Goal: Communication & Community: Answer question/provide support

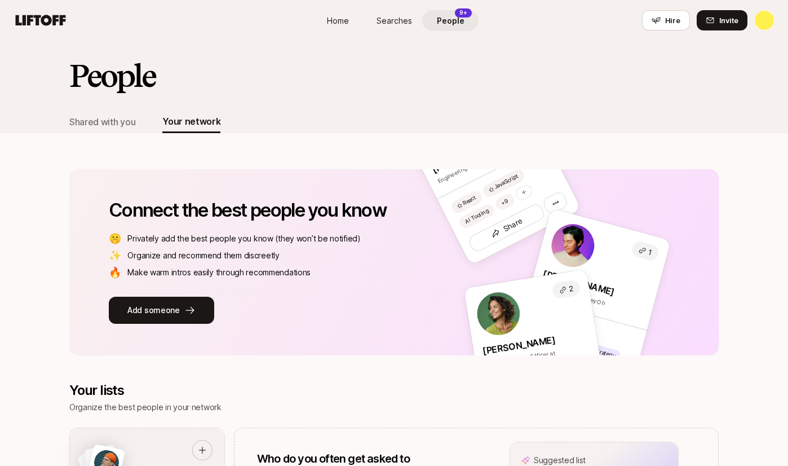
drag, startPoint x: 111, startPoint y: 124, endPoint x: 159, endPoint y: 129, distance: 48.8
click at [111, 124] on div "Shared with you" at bounding box center [102, 121] width 66 height 15
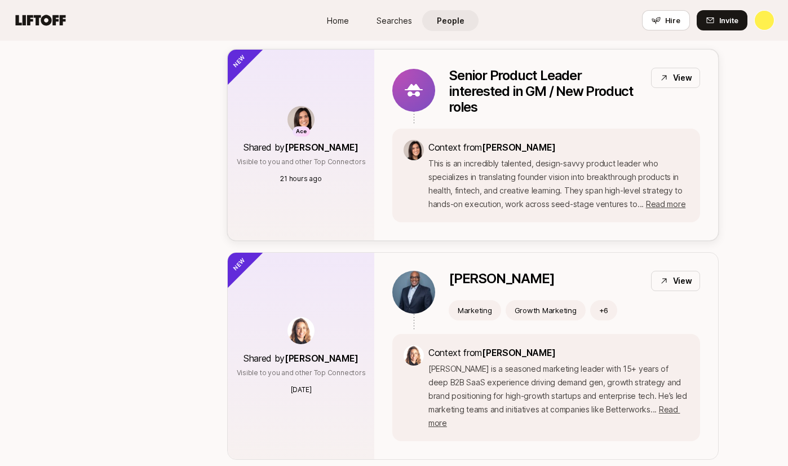
scroll to position [104, 0]
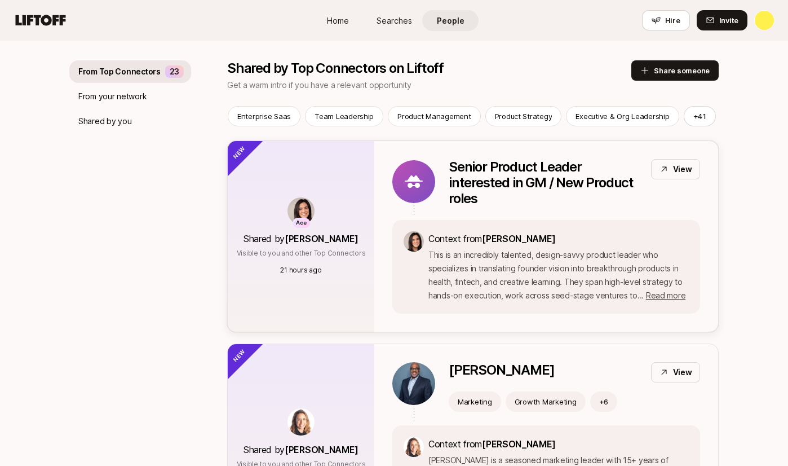
click at [668, 171] on icon at bounding box center [664, 169] width 9 height 9
click at [366, 10] on link "Searches" at bounding box center [394, 20] width 56 height 21
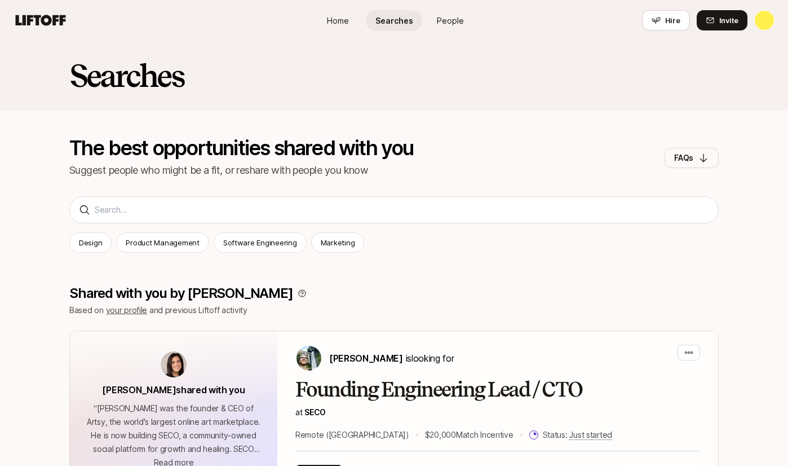
click at [394, 24] on span "Searches" at bounding box center [395, 21] width 38 height 12
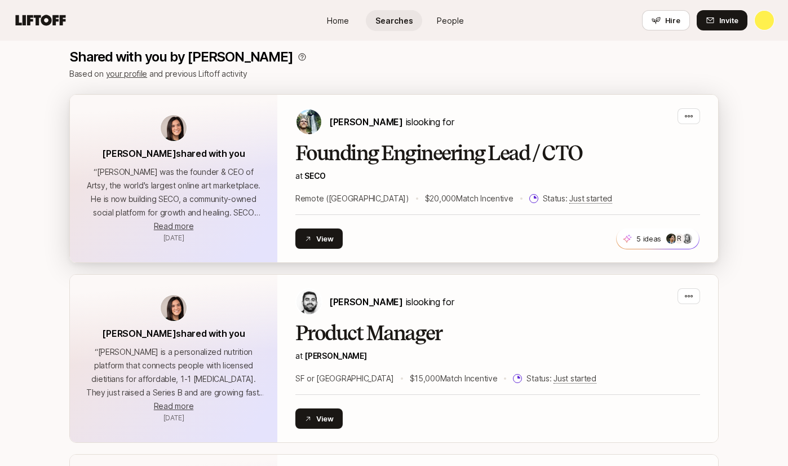
scroll to position [206, 0]
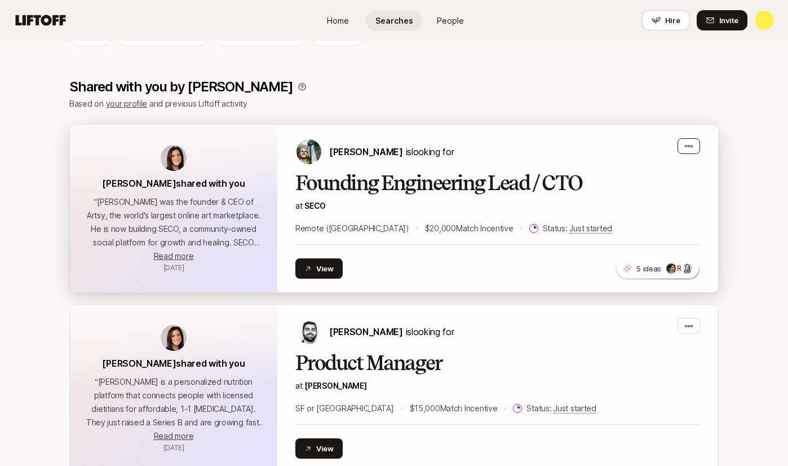
click at [681, 144] on div "button" at bounding box center [689, 146] width 23 height 16
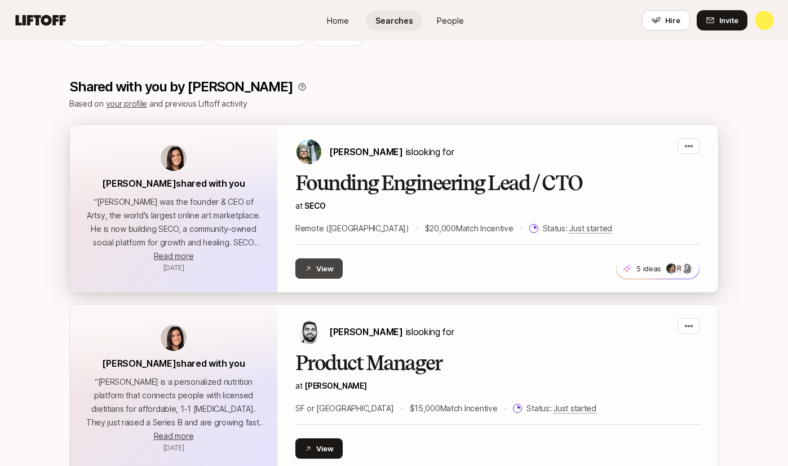
click at [310, 271] on icon at bounding box center [308, 268] width 7 height 7
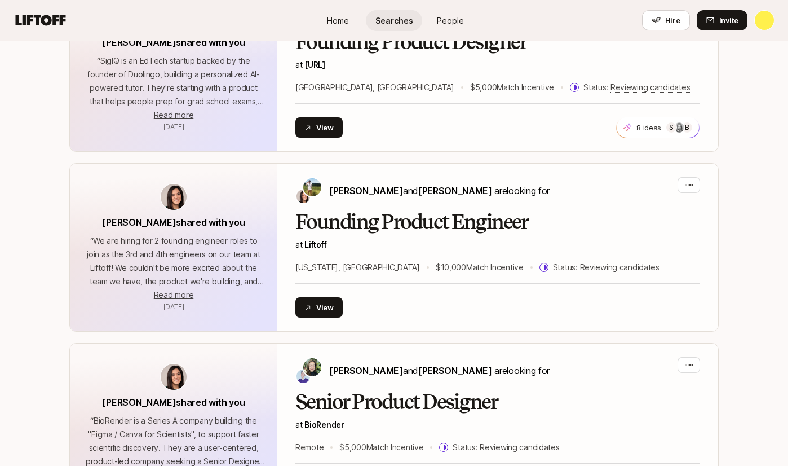
scroll to position [0, 0]
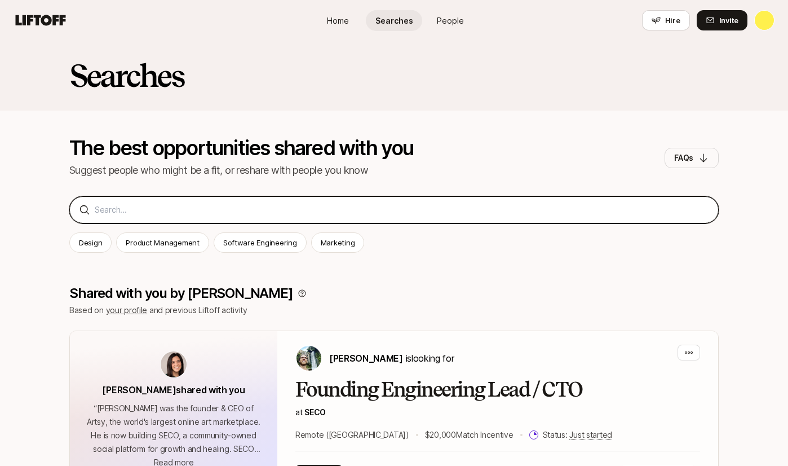
click at [196, 209] on input at bounding box center [402, 210] width 615 height 14
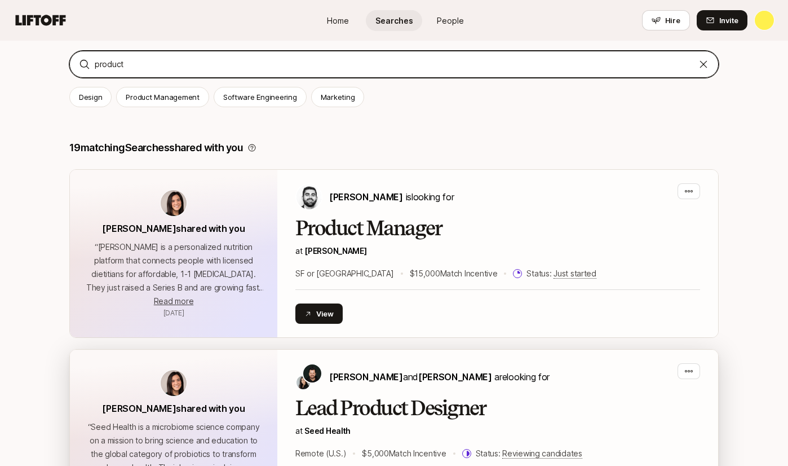
scroll to position [240, 0]
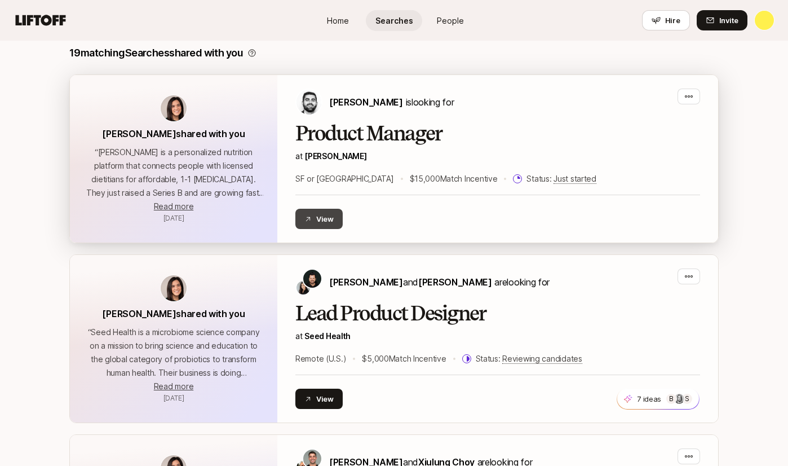
type input "product"
click at [327, 222] on button "View" at bounding box center [319, 219] width 47 height 20
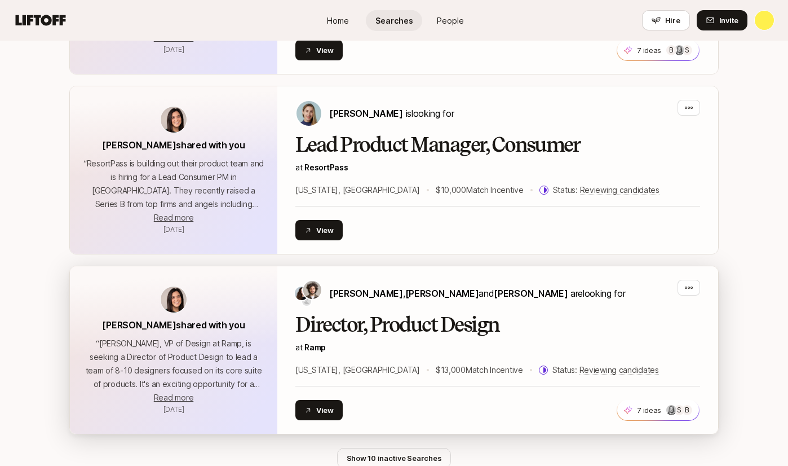
scroll to position [1529, 0]
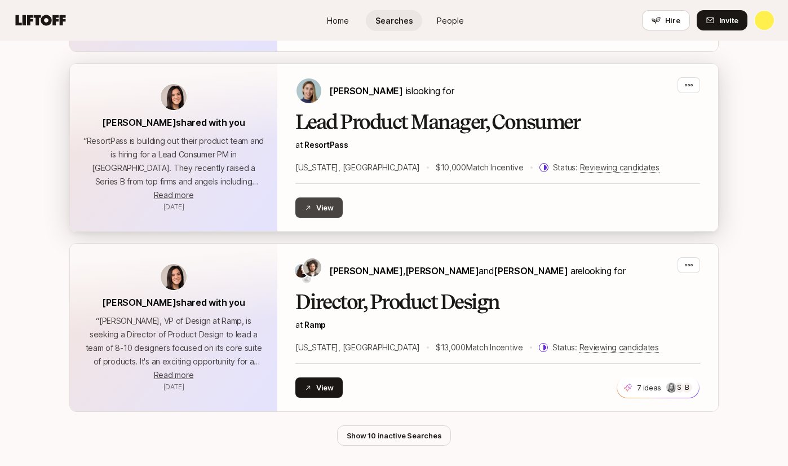
click at [326, 197] on button "View" at bounding box center [319, 207] width 47 height 20
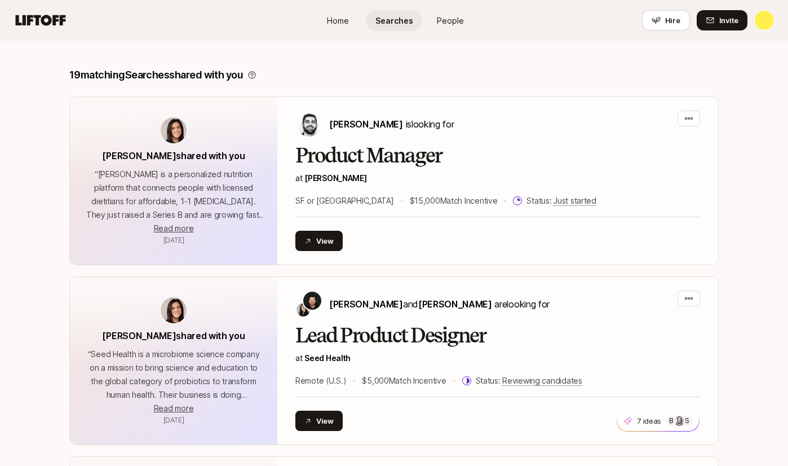
scroll to position [0, 0]
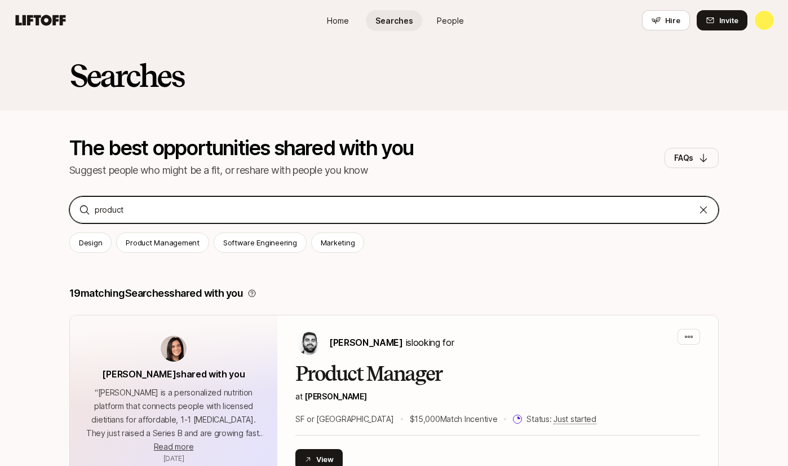
click at [147, 210] on input "product" at bounding box center [394, 210] width 599 height 14
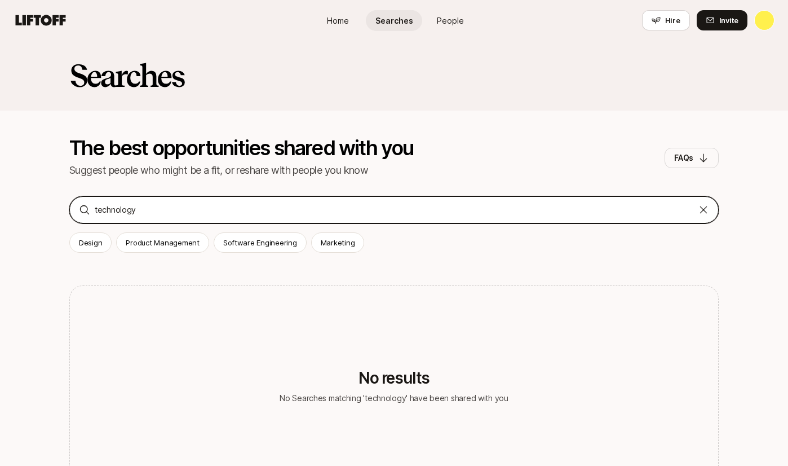
click at [296, 206] on input "technology" at bounding box center [394, 210] width 599 height 14
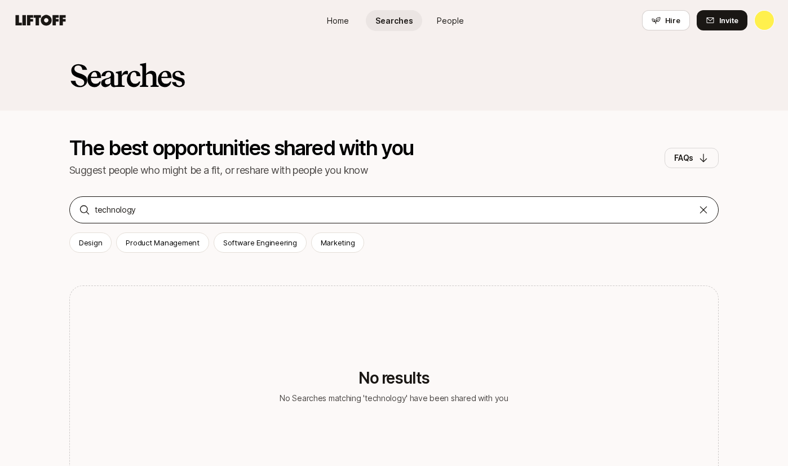
click at [126, 200] on div "technology" at bounding box center [394, 209] width 650 height 27
click at [129, 218] on div "technology" at bounding box center [394, 209] width 650 height 27
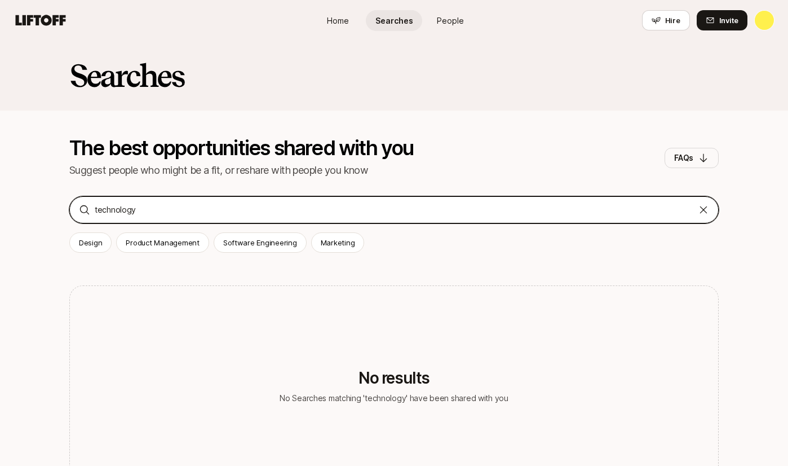
click at [133, 210] on input "technology" at bounding box center [394, 210] width 599 height 14
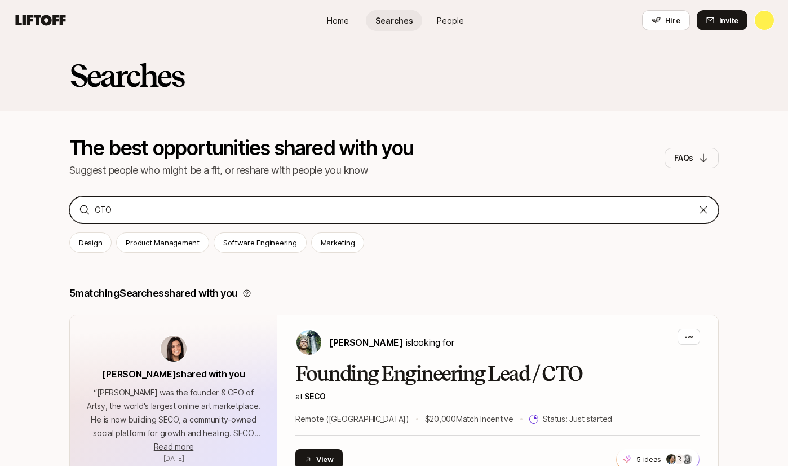
type input "CTO"
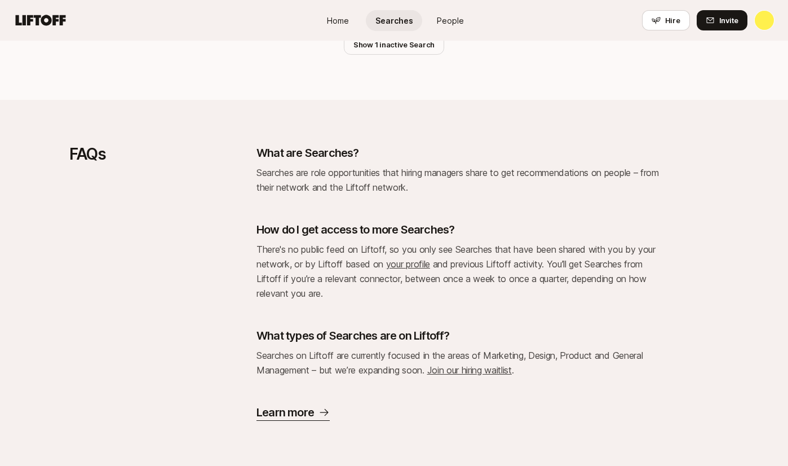
scroll to position [633, 0]
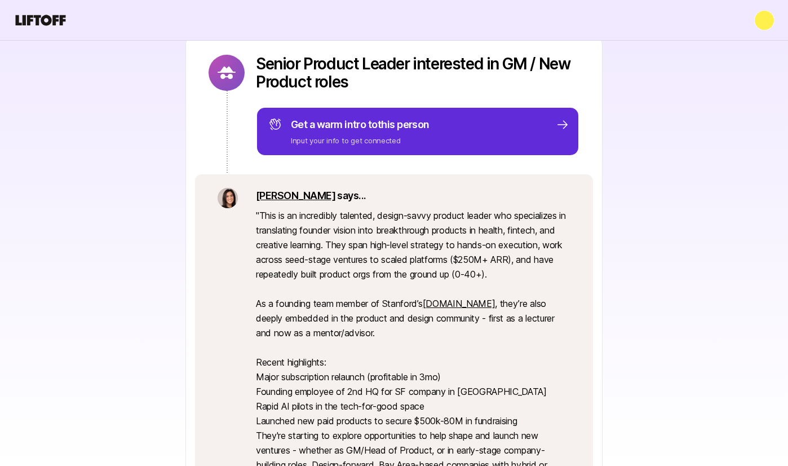
scroll to position [69, 0]
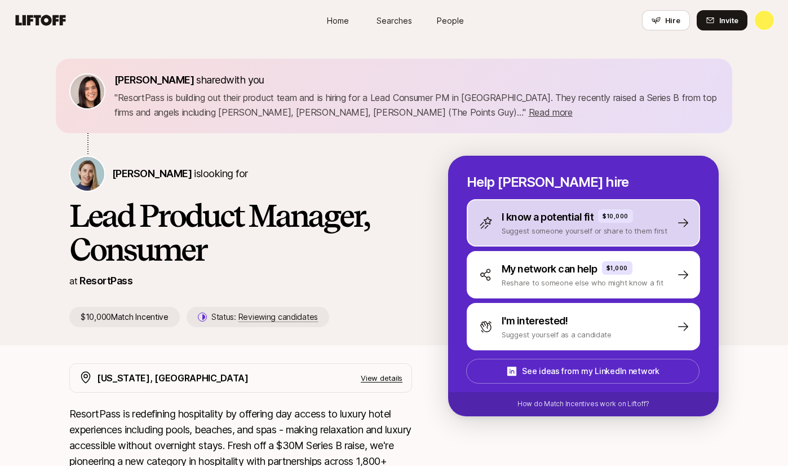
click at [554, 235] on p "Suggest someone yourself or share to them first" at bounding box center [585, 230] width 166 height 11
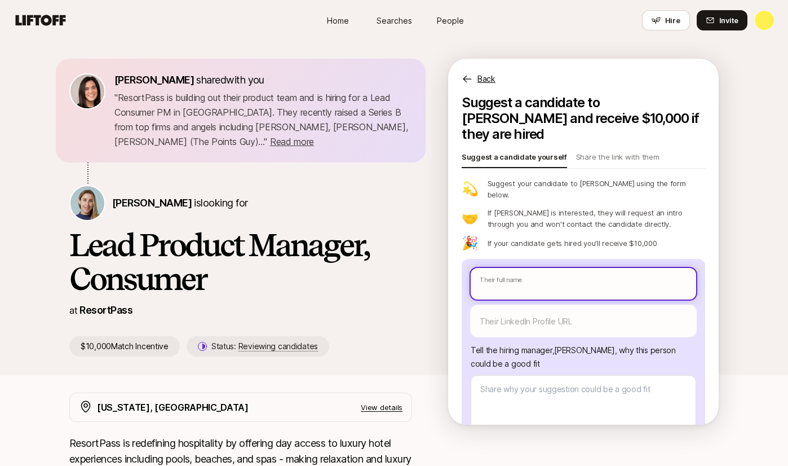
click at [536, 268] on input "text" at bounding box center [584, 284] width 226 height 32
type textarea "x"
type input "K"
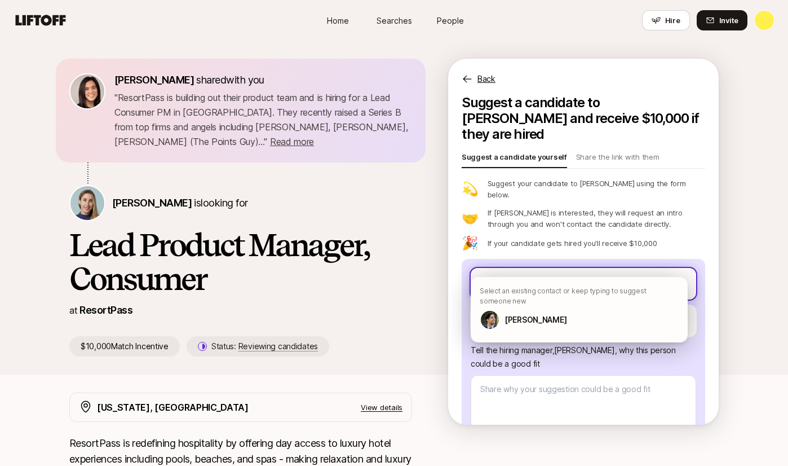
type textarea "x"
type input "Ka"
type textarea "x"
type input "Kat"
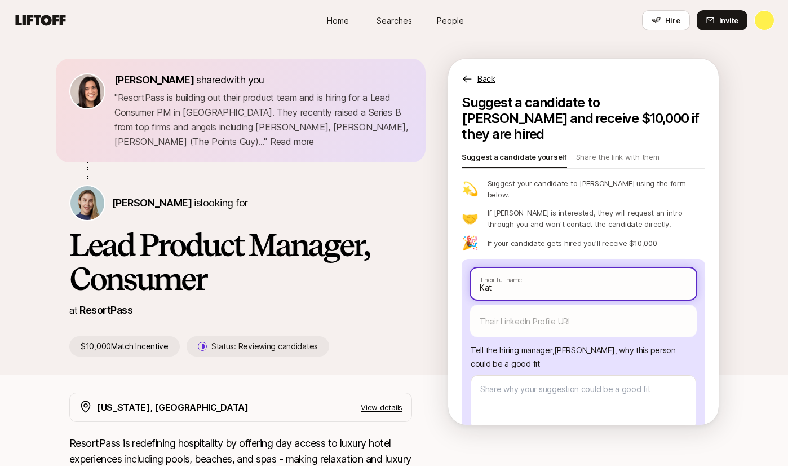
type textarea "x"
type input "Katt"
type textarea "x"
type input "KattG"
type textarea "x"
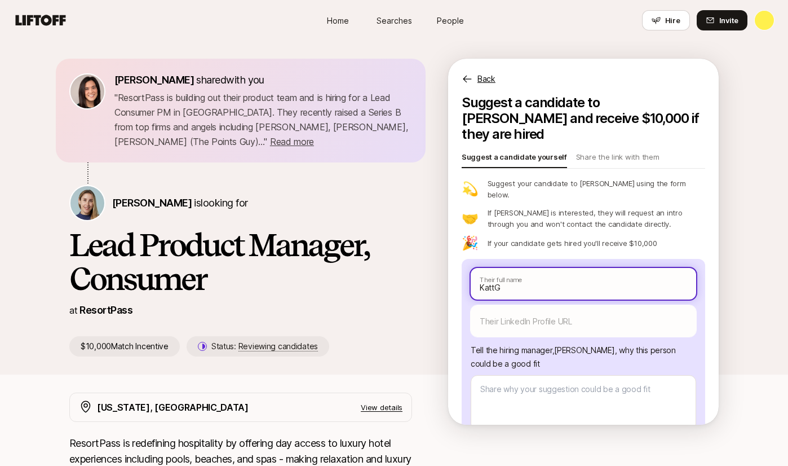
type input "Katt"
type textarea "x"
type input "M"
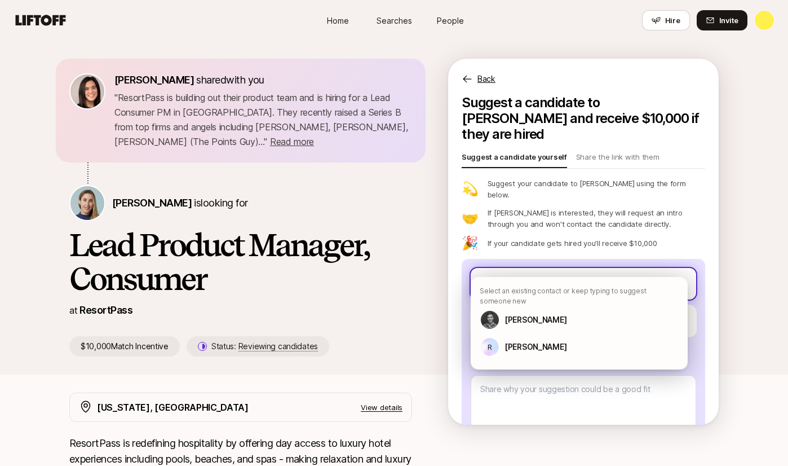
type textarea "x"
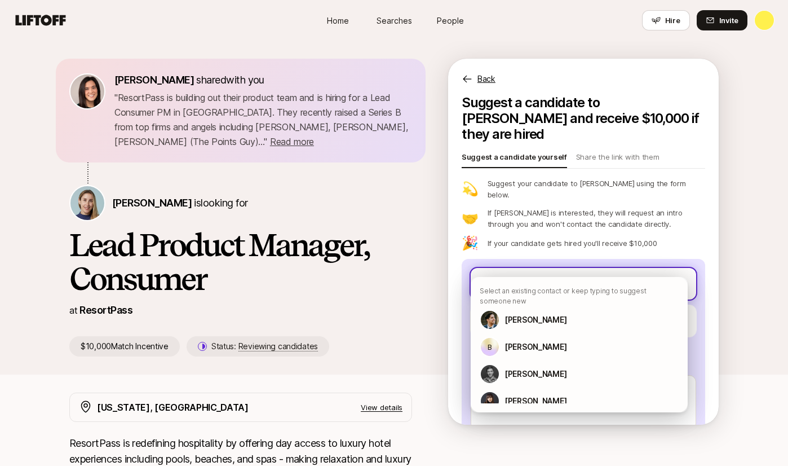
type textarea "x"
type input "M"
type textarea "x"
type input "Ma"
type textarea "x"
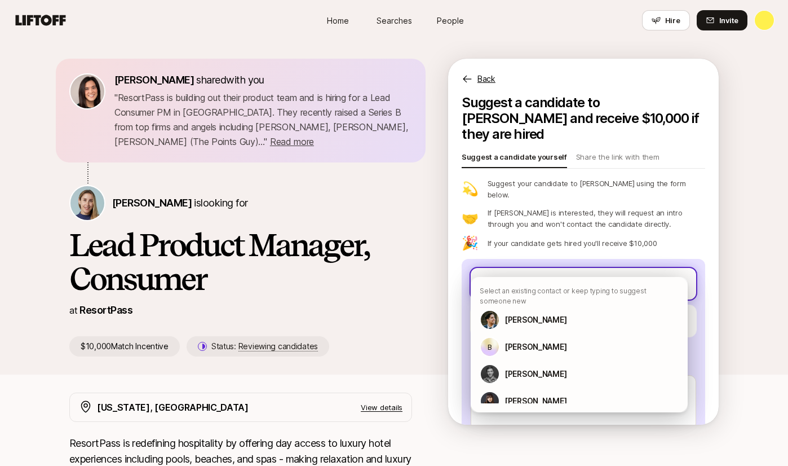
type input "Mat"
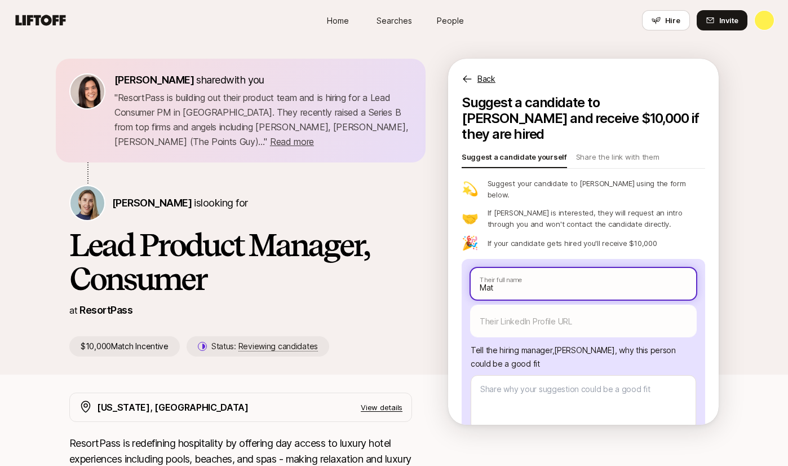
type textarea "x"
type input "Matt"
type textarea "x"
type input "Matt"
type textarea "x"
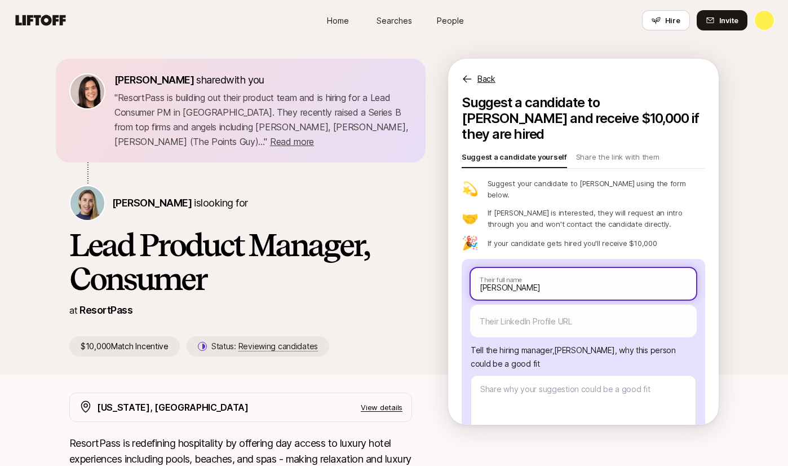
type input "Matt g"
type textarea "x"
type input "Matt"
type textarea "x"
type input "Matt G"
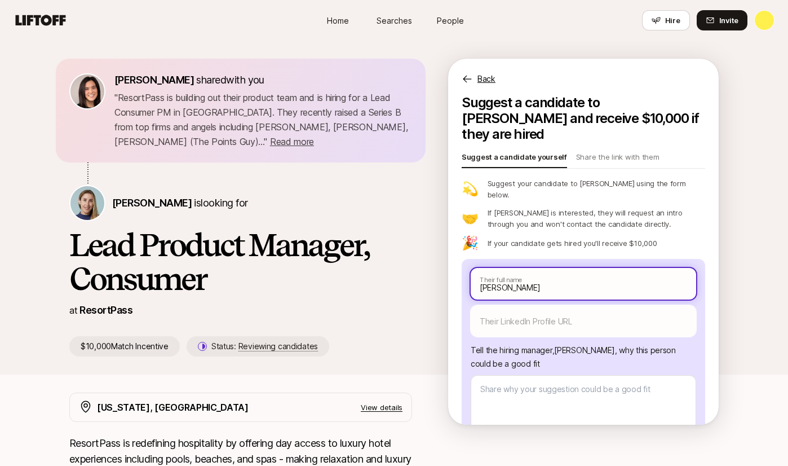
type textarea "x"
type input "Matt Ge"
type textarea "x"
type input "Matt Gek"
type textarea "x"
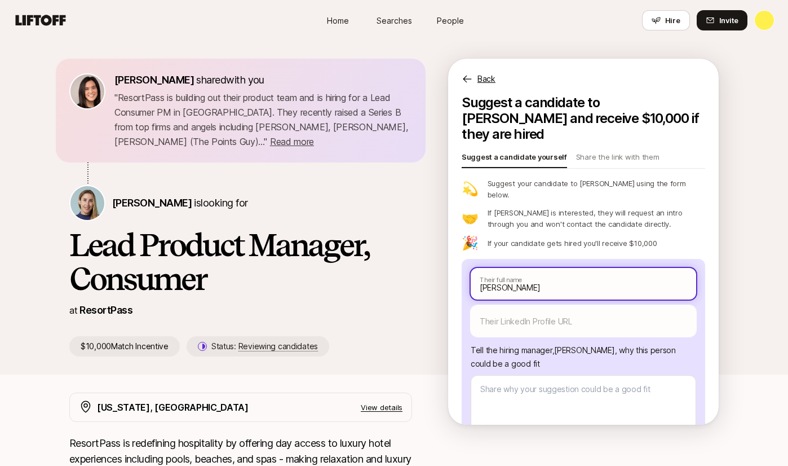
type input "Matt Ge"
type textarea "x"
type input "Matt Gef"
type textarea "x"
type input "Matt Geff"
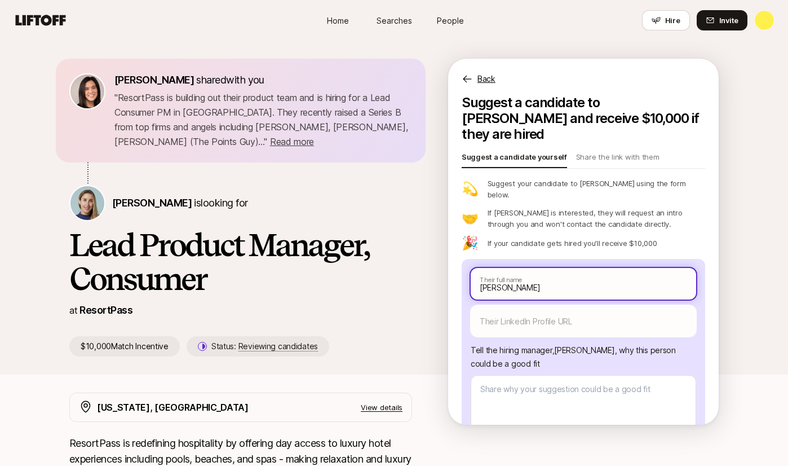
type textarea "x"
type input "Matt Geffk"
type textarea "x"
type input "Matt Geffke"
type textarea "x"
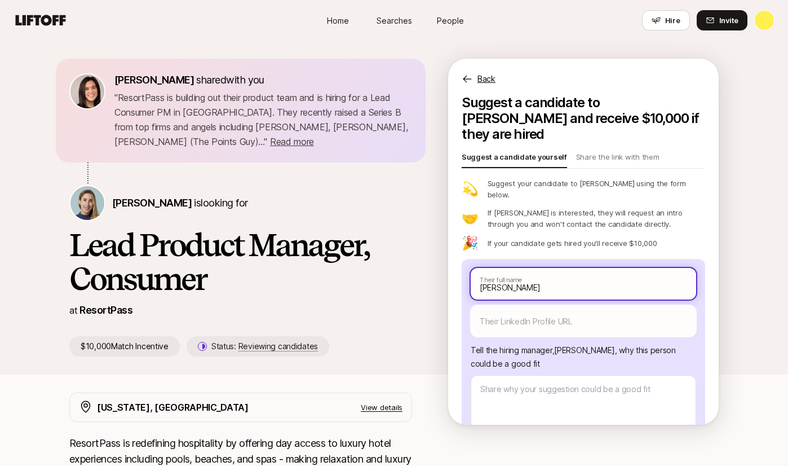
type input "Matt Geffken"
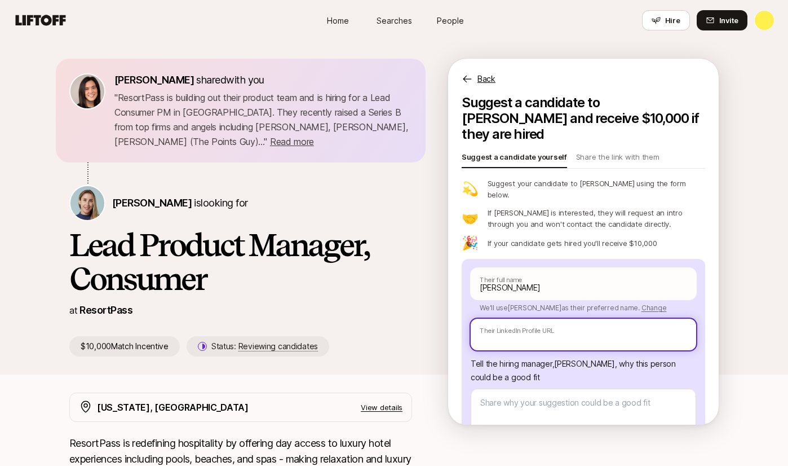
paste input "https://www.linkedin.com/in/mattgeffken/"
type textarea "x"
type input "https://www.linkedin.com/in/mattgeffken/"
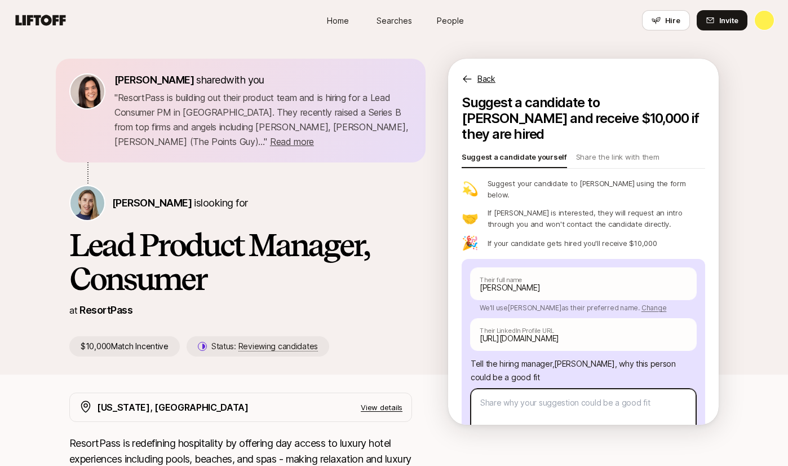
click at [552, 389] on textarea at bounding box center [584, 416] width 226 height 55
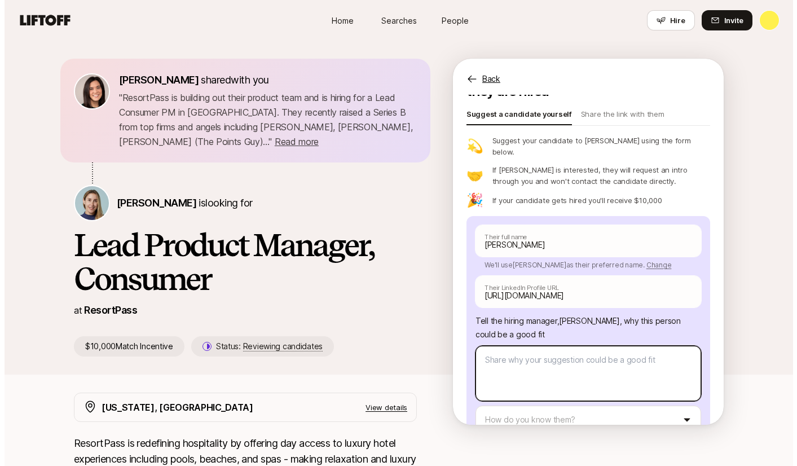
scroll to position [81, 0]
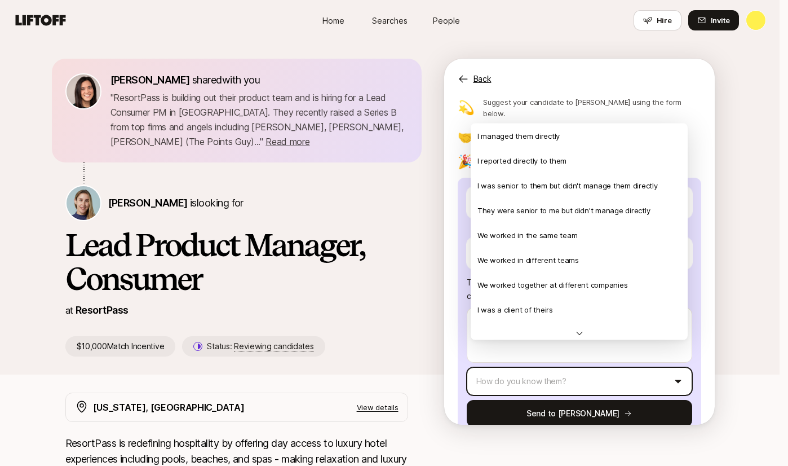
click at [576, 347] on html "Home Searches People Hire Home Searches People Hire Hire Invite Eleanor Morgan …" at bounding box center [394, 233] width 788 height 466
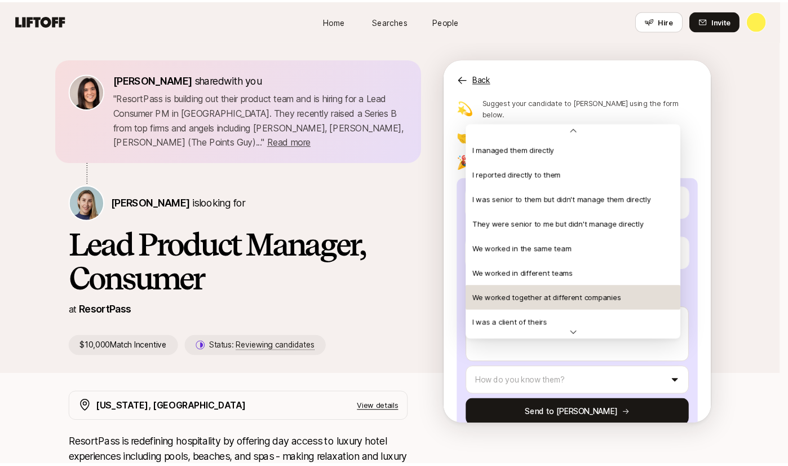
scroll to position [88, 0]
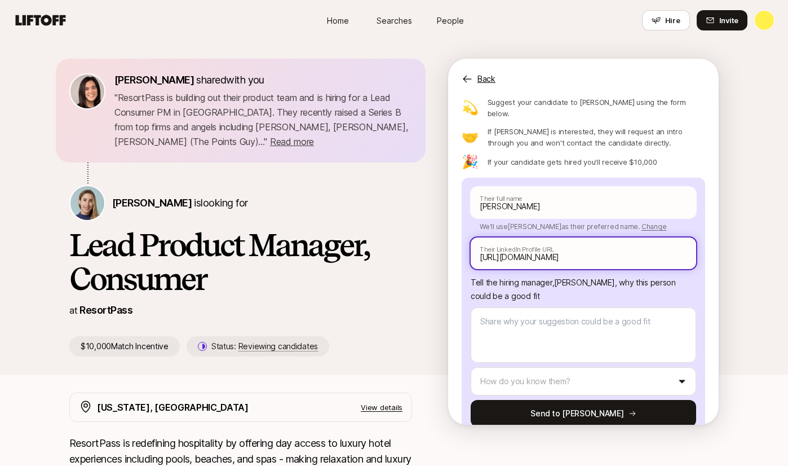
click at [581, 237] on input "https://www.linkedin.com/in/mattgeffken/" at bounding box center [584, 253] width 226 height 32
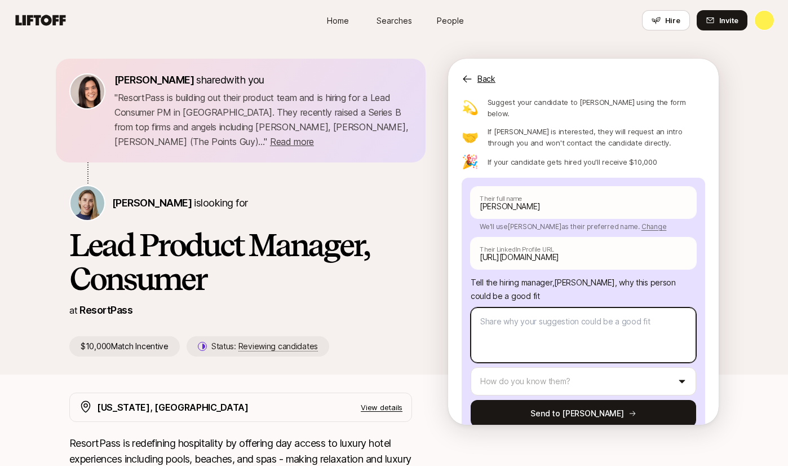
click at [552, 307] on textarea at bounding box center [584, 334] width 226 height 55
paste textarea "Matt is a product strategy and operations leader with extensive experience driv…"
type textarea "x"
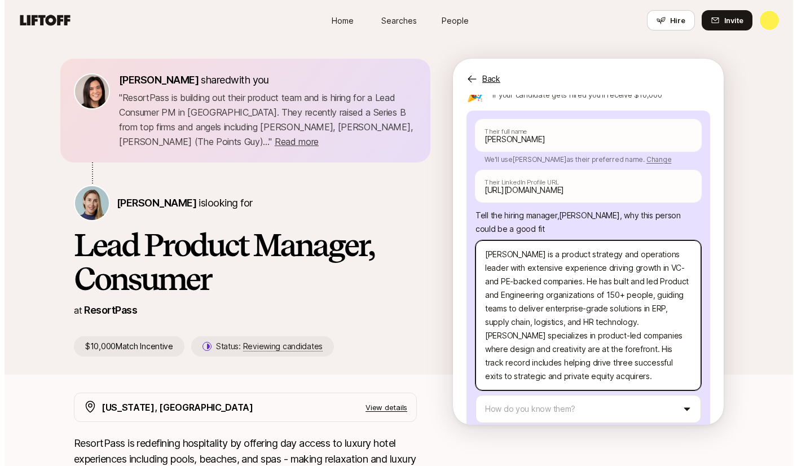
scroll to position [176, 0]
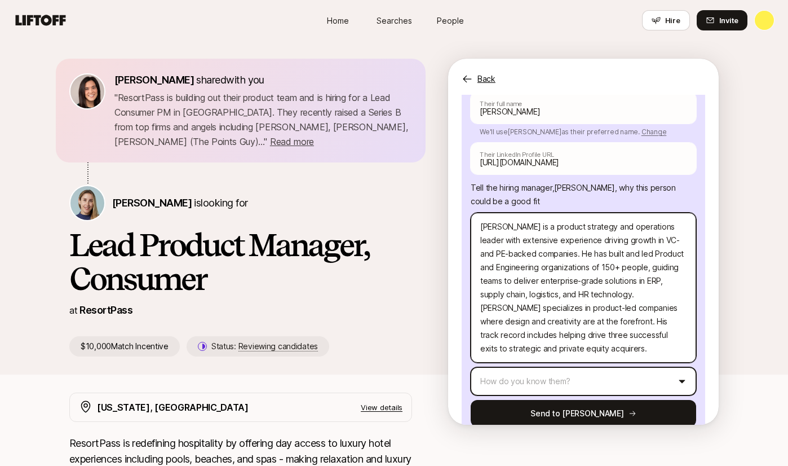
type textarea "Matt is a product strategy and operations leader with extensive experience driv…"
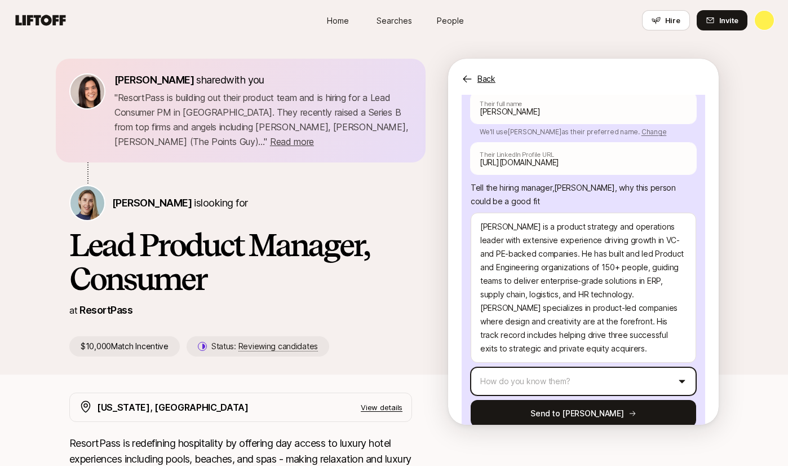
click at [579, 363] on html "Home Searches People Hire Home Searches People Hire Hire Invite Eleanor Morgan …" at bounding box center [394, 233] width 788 height 466
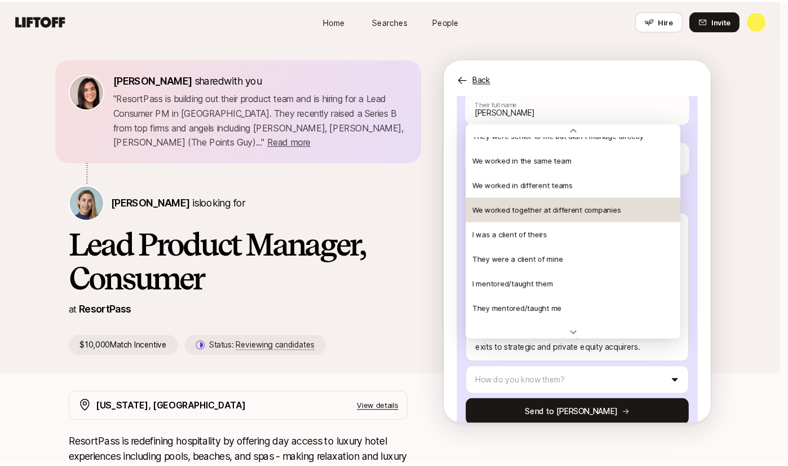
scroll to position [70, 0]
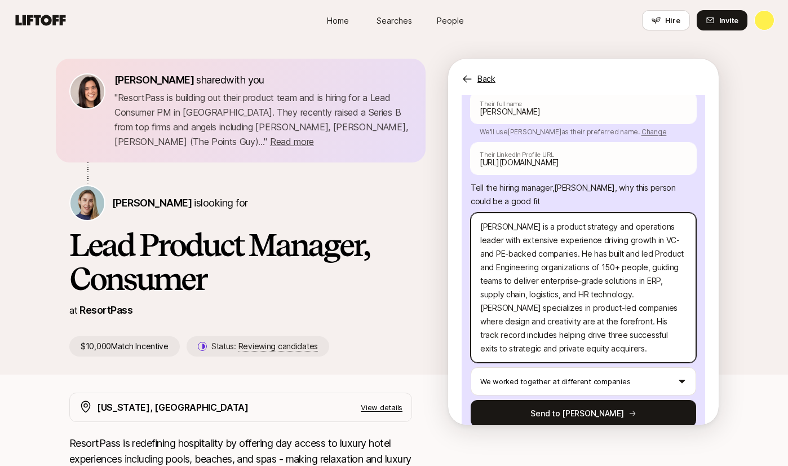
click at [575, 249] on textarea "Matt is a product strategy and operations leader with extensive experience driv…" at bounding box center [584, 288] width 226 height 150
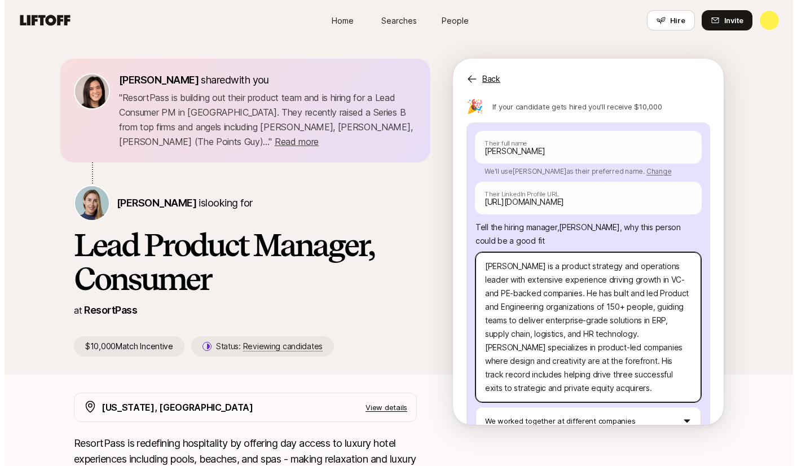
scroll to position [176, 0]
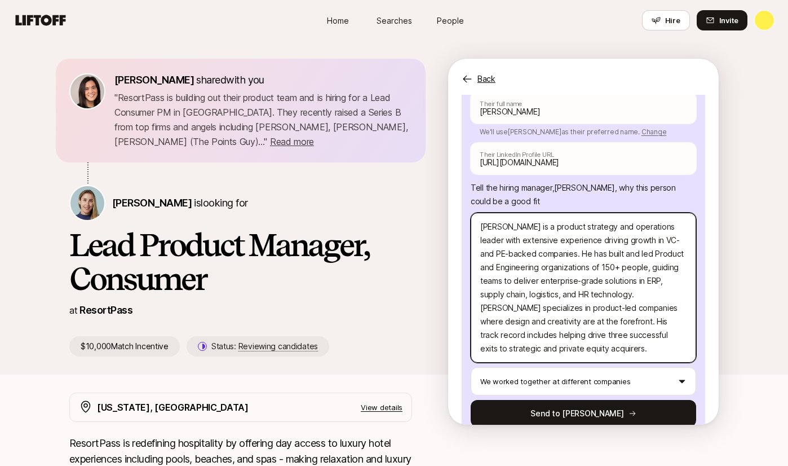
click at [593, 289] on textarea "Matt is a product strategy and operations leader with extensive experience driv…" at bounding box center [584, 288] width 226 height 150
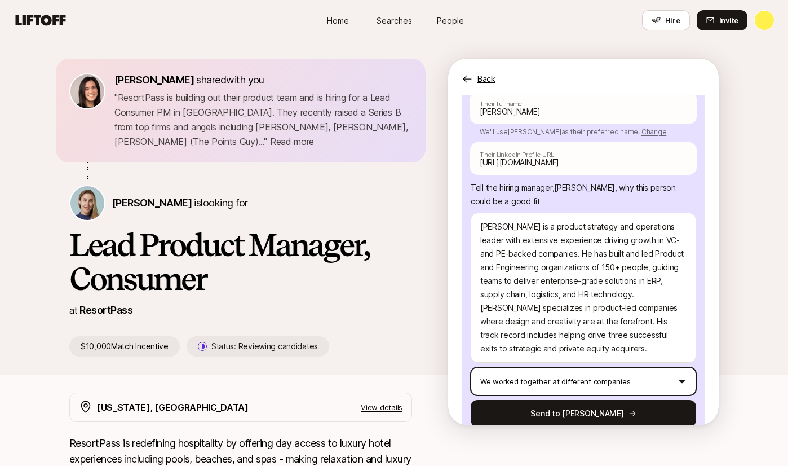
click at [644, 352] on html "Home Searches People Hire Home Searches People Hire Hire Invite Eleanor Morgan …" at bounding box center [394, 233] width 788 height 466
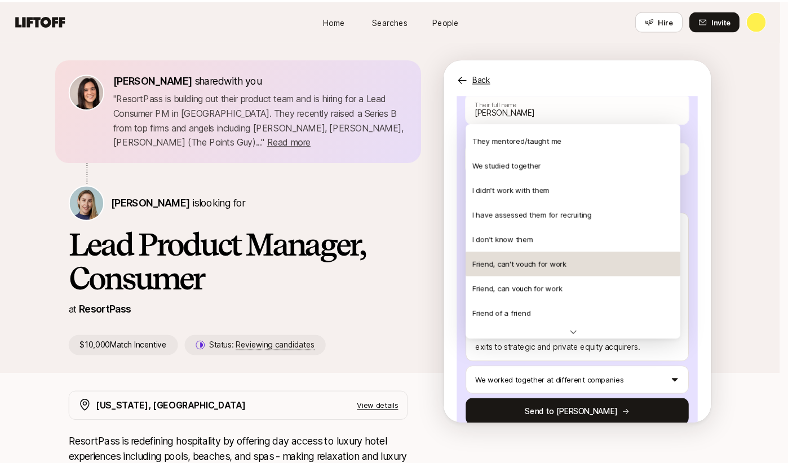
scroll to position [244, 0]
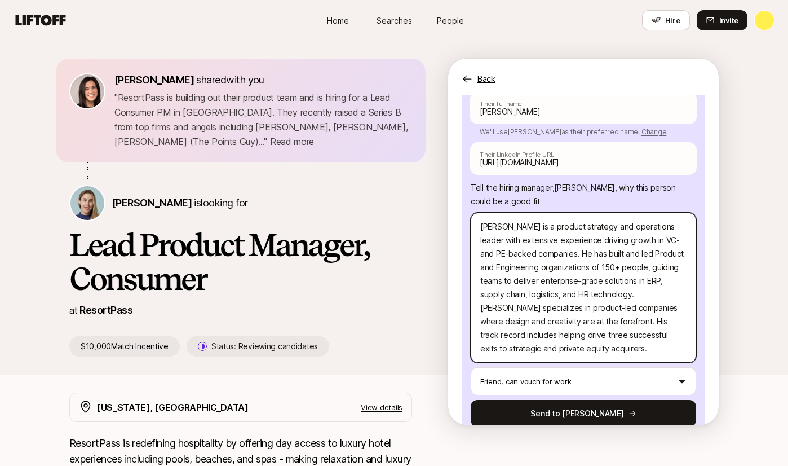
click at [613, 292] on textarea "Matt is a product strategy and operations leader with extensive experience driv…" at bounding box center [584, 288] width 226 height 150
click at [627, 281] on textarea "Matt is a product strategy and operations leader with extensive experience driv…" at bounding box center [584, 288] width 226 height 150
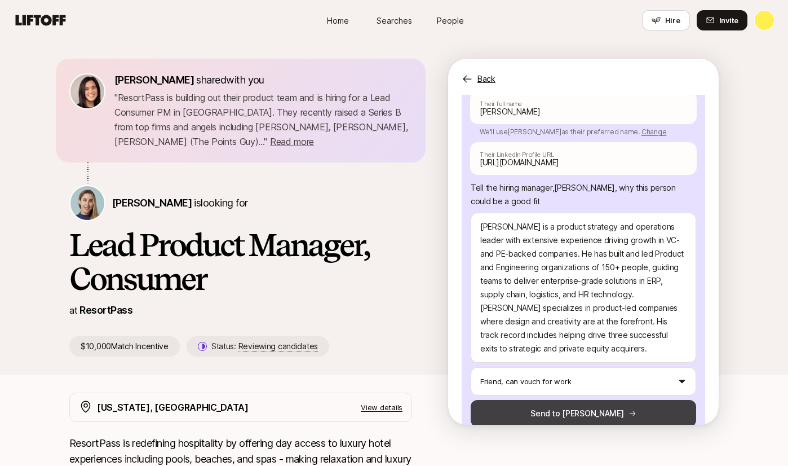
click at [629, 409] on icon at bounding box center [633, 413] width 8 height 8
type textarea "x"
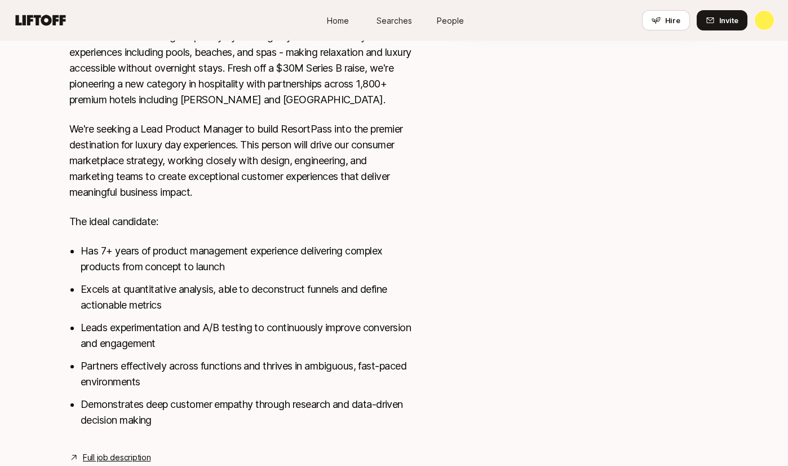
scroll to position [2, 0]
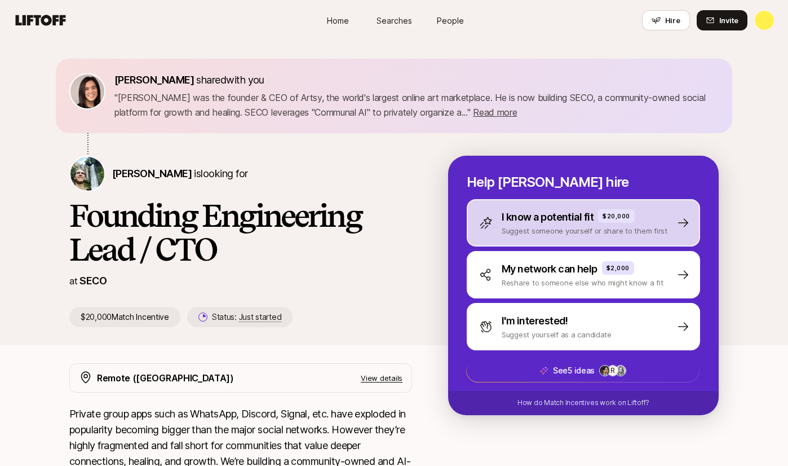
click at [534, 239] on div "I know a potential fit $20,000 Suggest someone yourself or share to them first" at bounding box center [583, 222] width 233 height 47
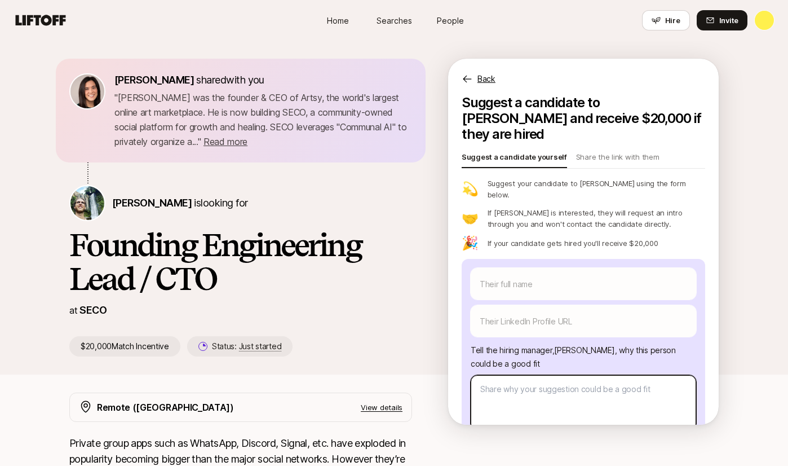
click at [517, 377] on textarea at bounding box center [584, 402] width 226 height 55
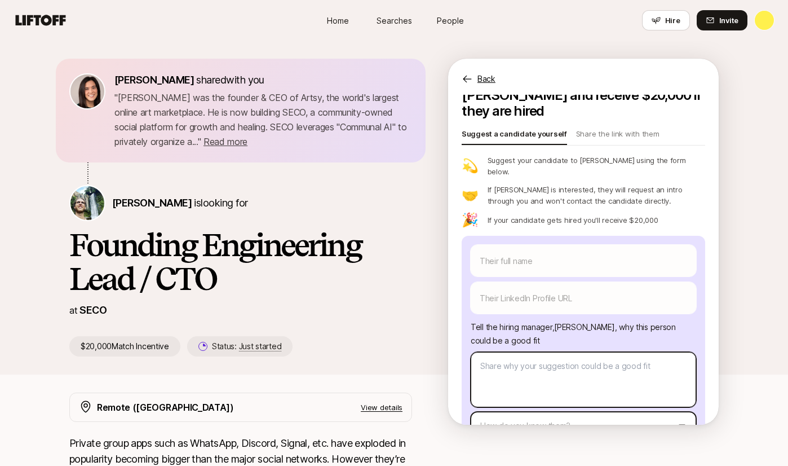
scroll to position [68, 0]
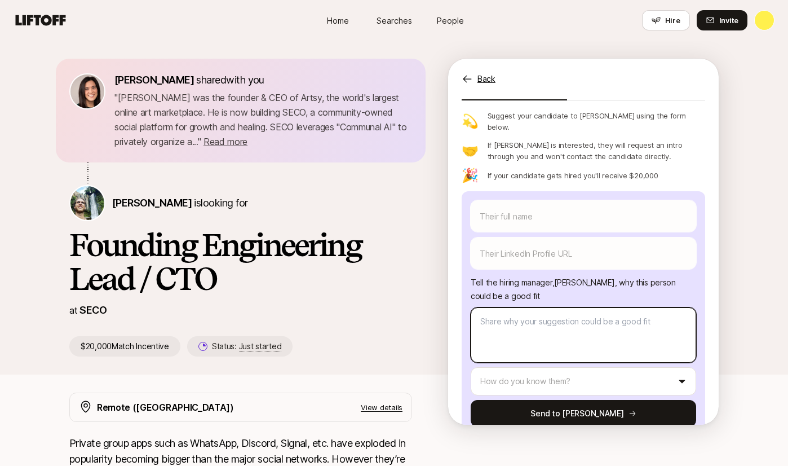
paste textarea "Matt is a product strategy and operations leader with extensive experience driv…"
type textarea "x"
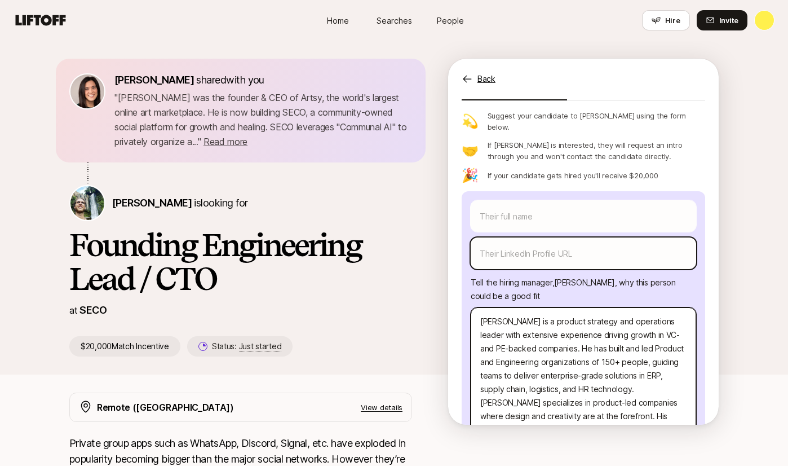
type textarea "Matt is a product strategy and operations leader with extensive experience driv…"
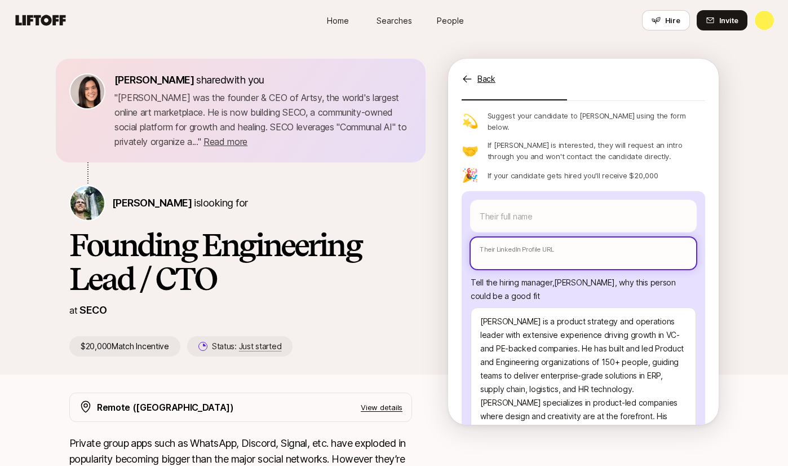
click at [526, 237] on input "text" at bounding box center [584, 253] width 226 height 32
paste input "https://www.linkedin.com/in/mattgeffken/"
type textarea "x"
type input "https://www.linkedin.com/in/mattgeffken/"
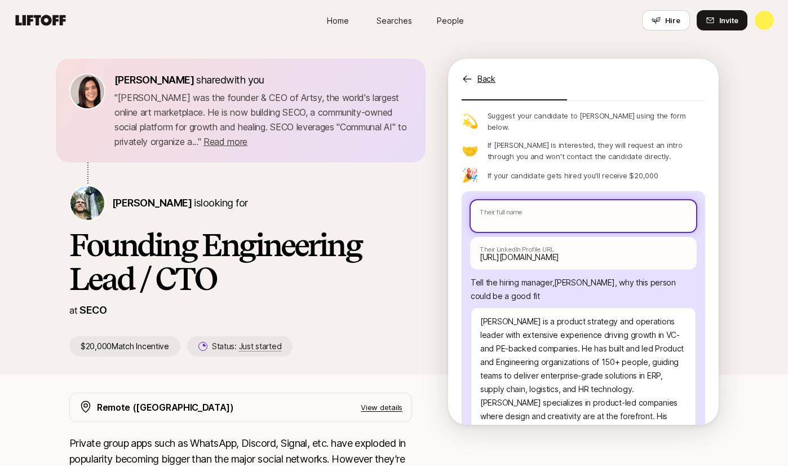
click at [549, 200] on input "text" at bounding box center [584, 216] width 226 height 32
type textarea "x"
type input "M"
type textarea "x"
type input "Ma"
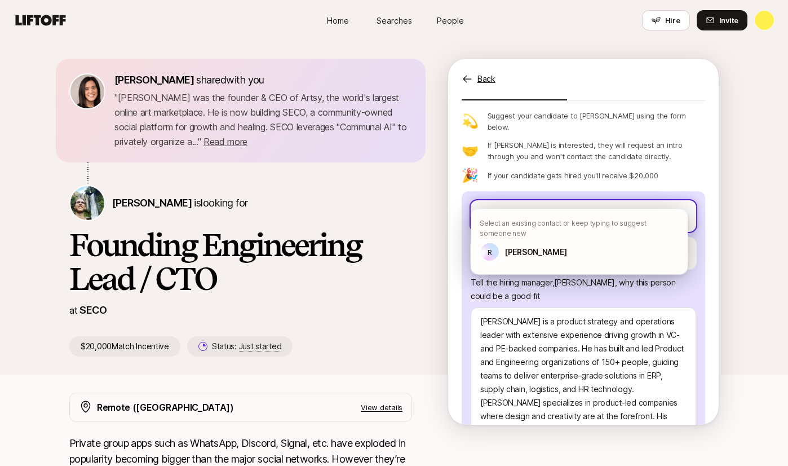
type textarea "x"
type input "Mat"
type textarea "x"
type input "Matt"
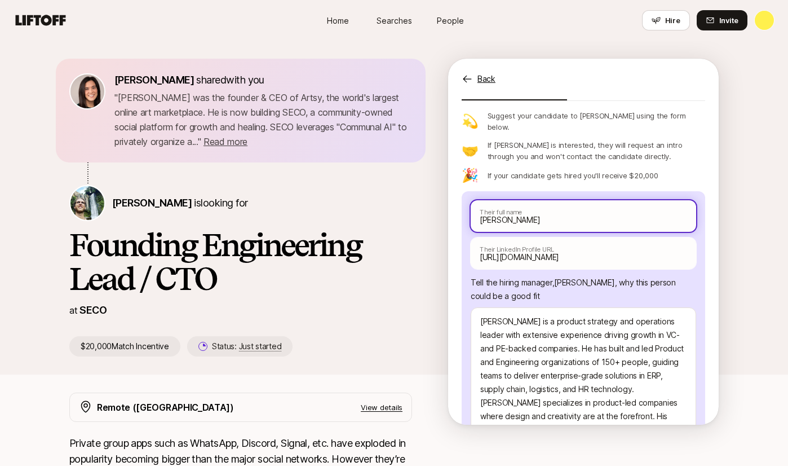
type textarea "x"
type input "Matt"
type textarea "x"
type input "Matt k"
type textarea "x"
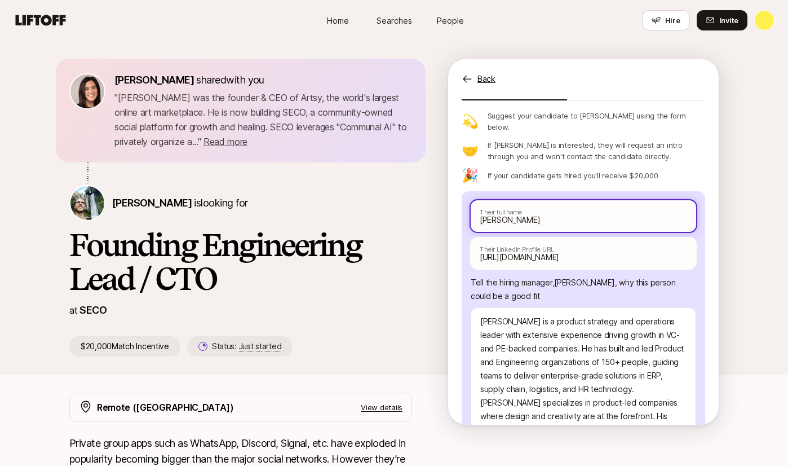
type input "Matt"
type textarea "x"
type input "Matt G"
type textarea "x"
type input "Matt Ge"
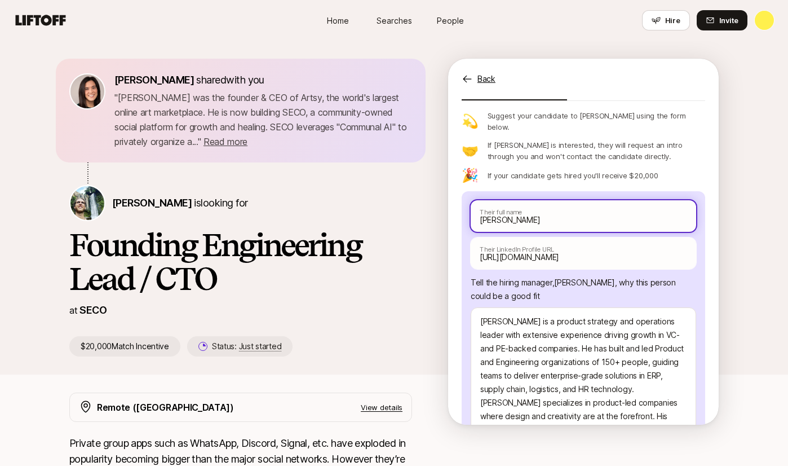
type textarea "x"
type input "Matt Gek"
type textarea "x"
type input "Matt Ge"
type textarea "x"
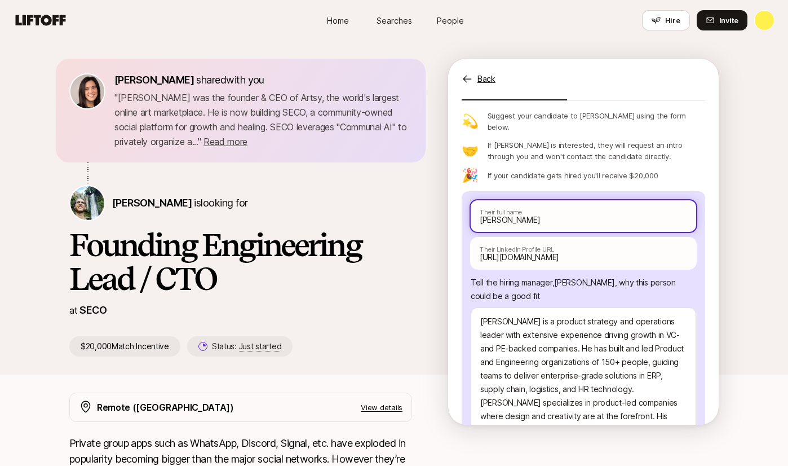
type input "Matt Gef"
type textarea "x"
type input "Matt Geff"
type textarea "x"
type input "Matt Geffk"
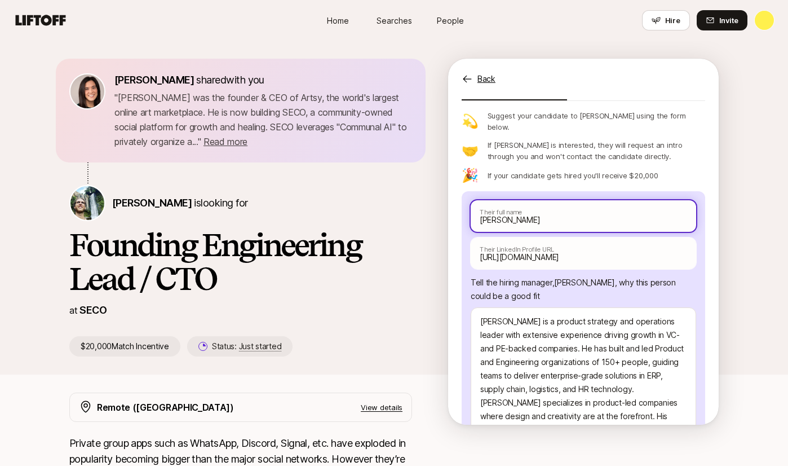
type textarea "x"
type input "Matt Geffke"
type textarea "x"
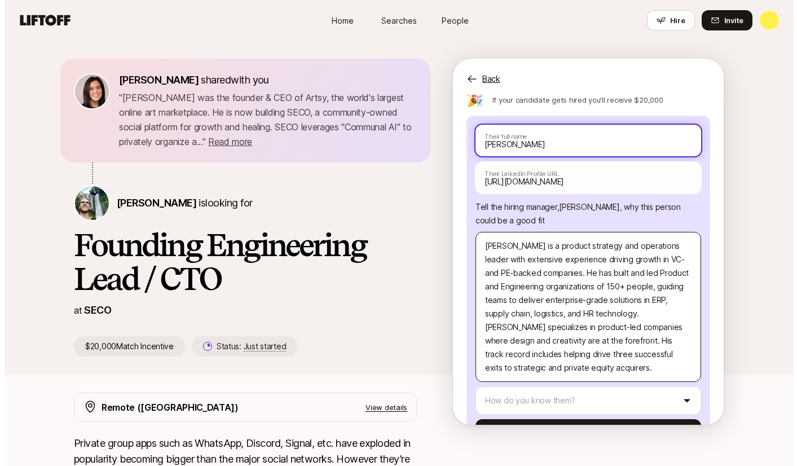
scroll to position [162, 0]
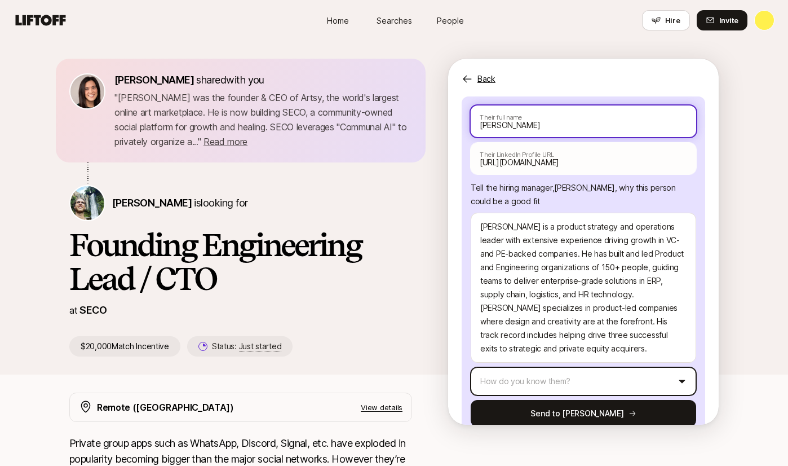
type input "Matt Geffken"
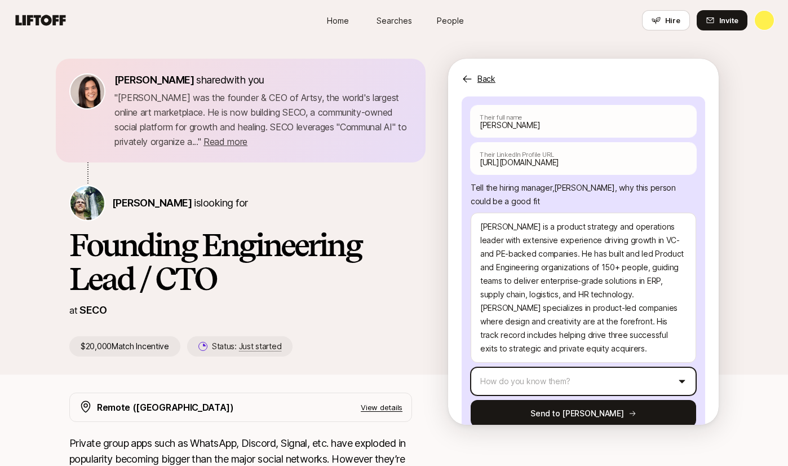
click at [547, 362] on html "Home Searches People Hire Home Searches People Hire Hire Invite Eleanor Morgan …" at bounding box center [394, 233] width 788 height 466
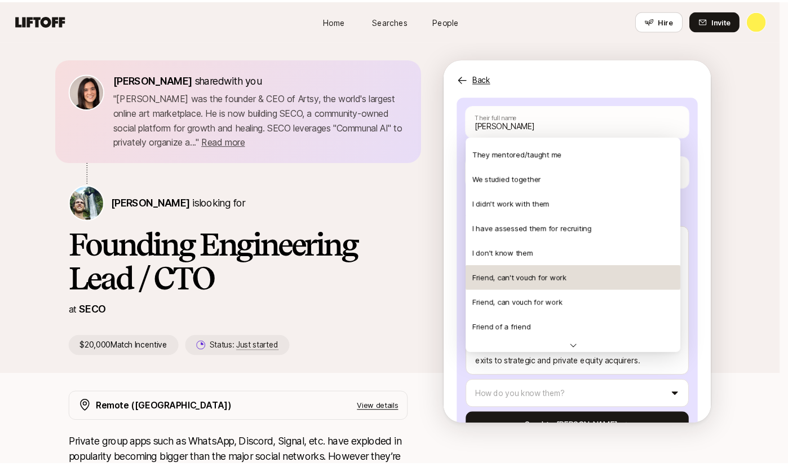
scroll to position [244, 0]
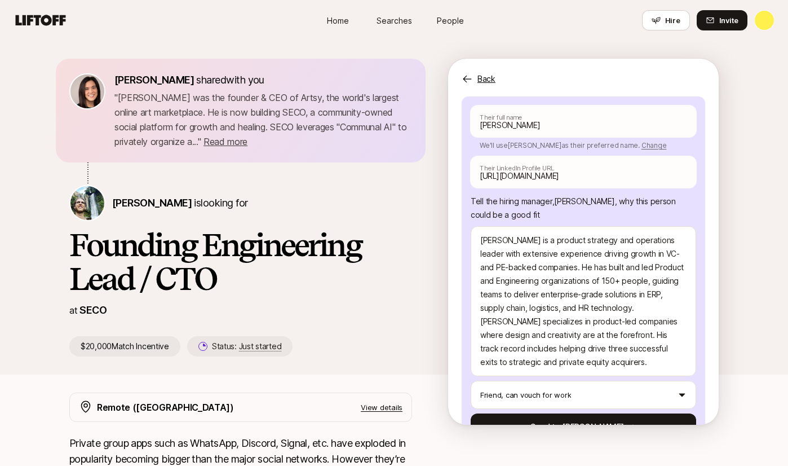
click at [586, 413] on button "Send to Carter" at bounding box center [584, 426] width 226 height 27
type textarea "x"
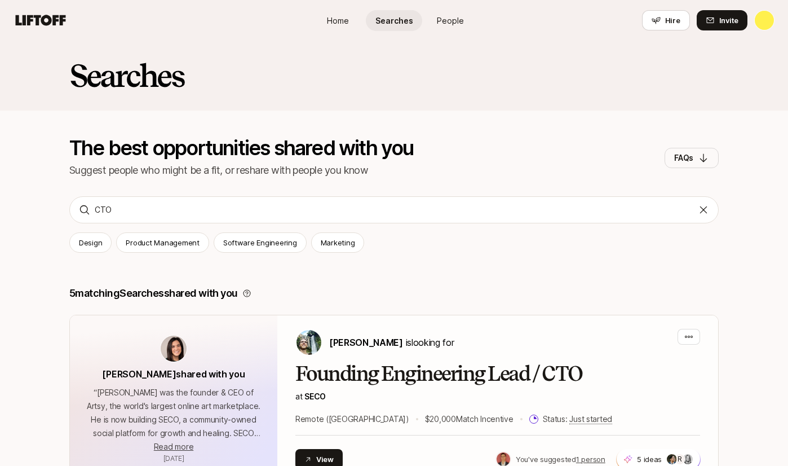
click at [380, 28] on link "Searches" at bounding box center [394, 20] width 56 height 21
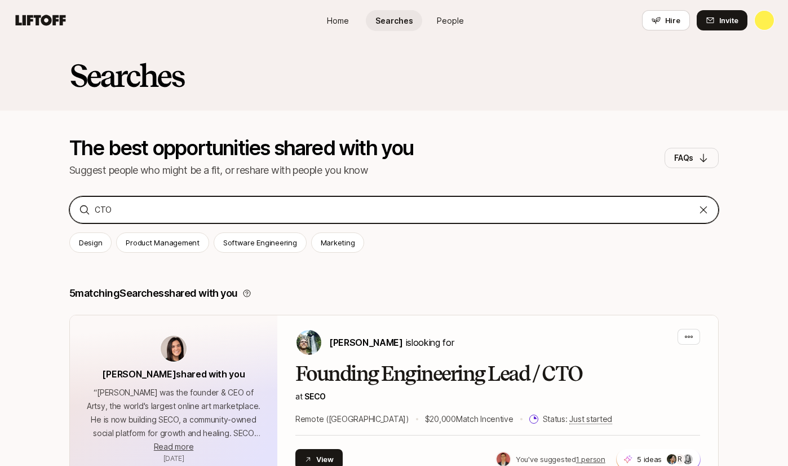
click at [121, 214] on input "CTO" at bounding box center [394, 210] width 599 height 14
type input "CTOa"
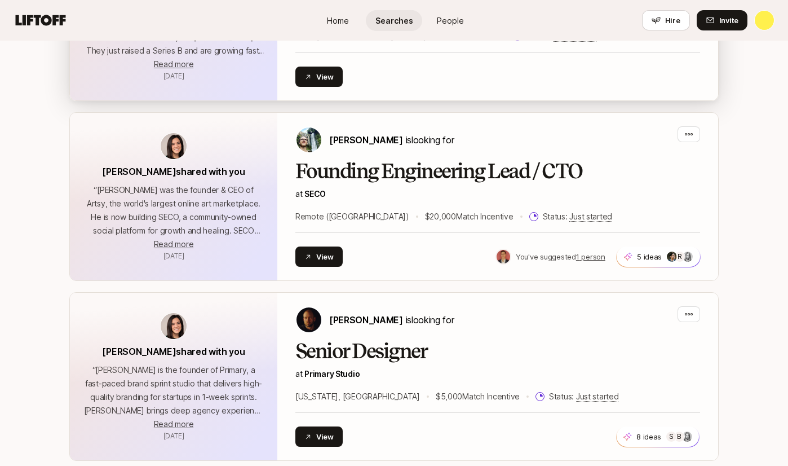
scroll to position [586, 0]
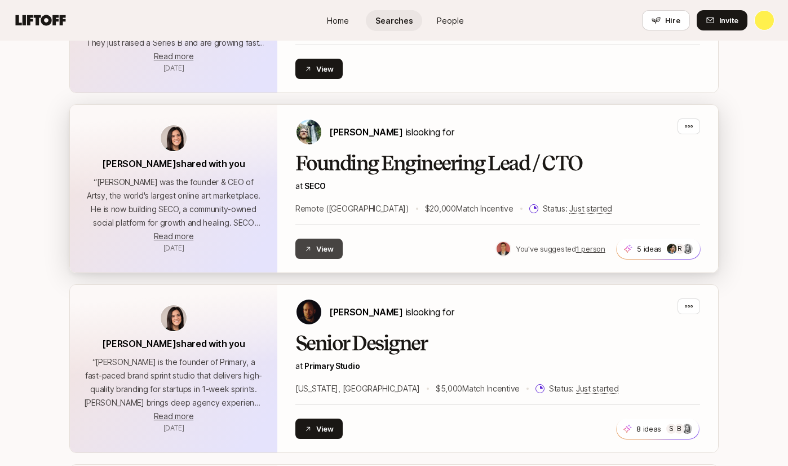
click at [319, 240] on button "View" at bounding box center [319, 249] width 47 height 20
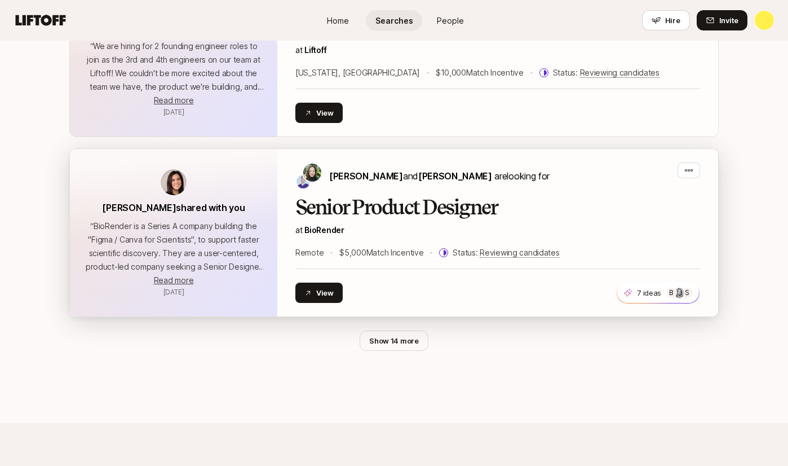
scroll to position [3207, 0]
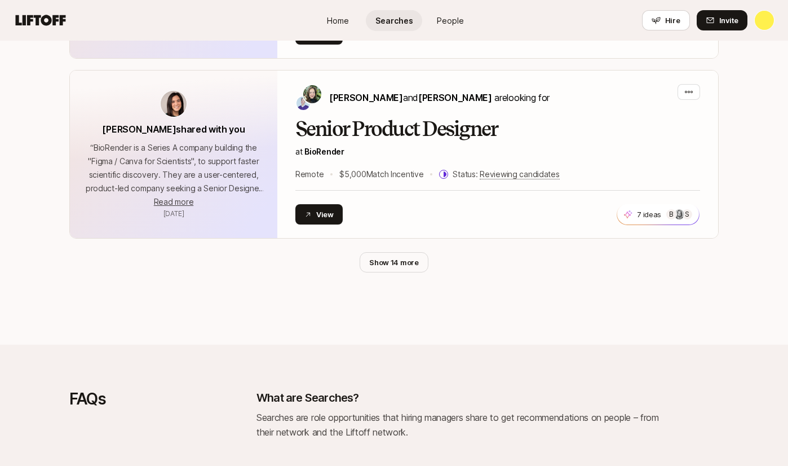
click at [402, 252] on button "Show 14 more" at bounding box center [394, 262] width 69 height 20
